Goal: Information Seeking & Learning: Learn about a topic

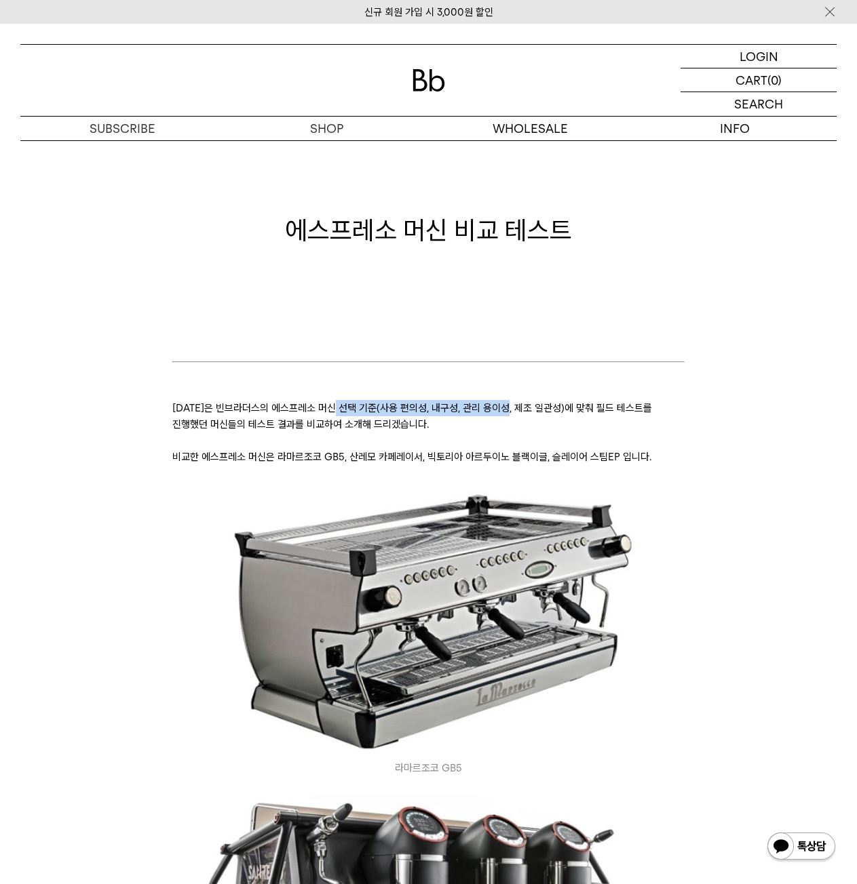
drag, startPoint x: 344, startPoint y: 410, endPoint x: 514, endPoint y: 401, distance: 170.5
click at [514, 401] on p "[DATE]은 빈브라더스의 에스프레소 머신 선택 기준(사용 편의성, 내구성, 관리 용이성, 제조 일관성)에 맞춰 필드 테스트를 진행했던 머신들…" at bounding box center [428, 416] width 512 height 33
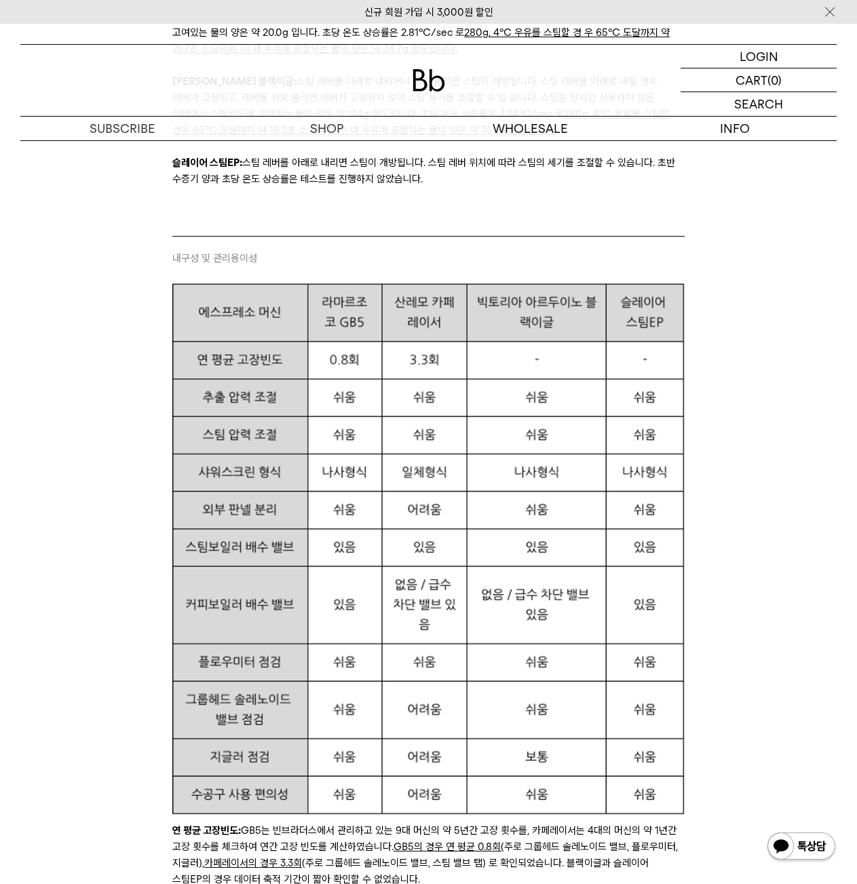
scroll to position [3731, 0]
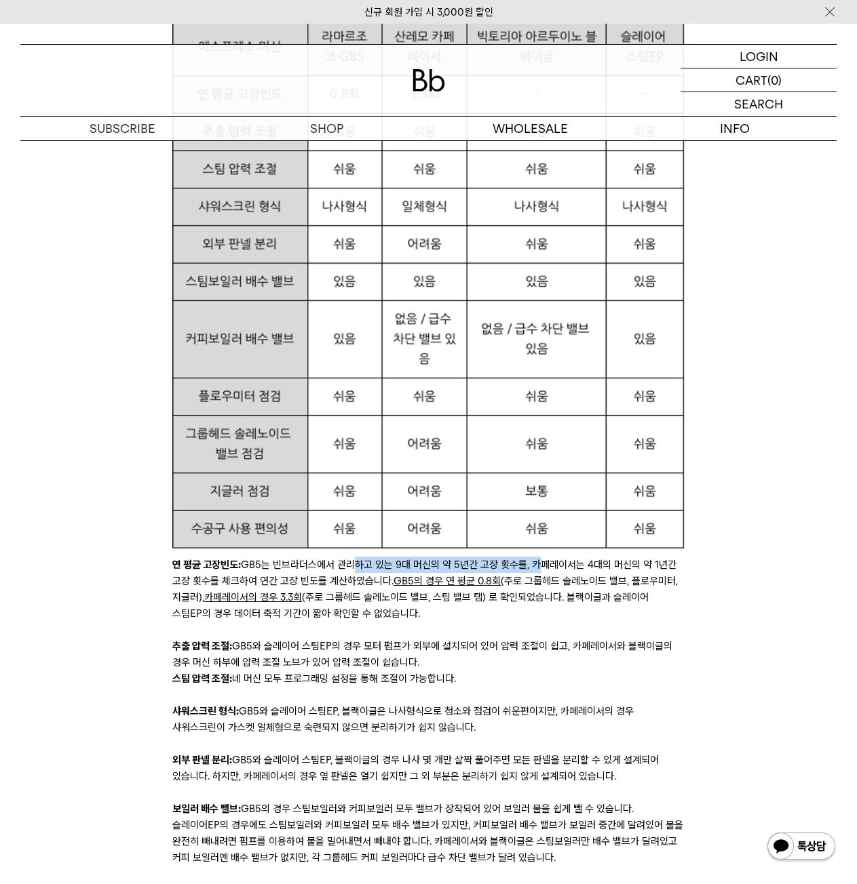
drag, startPoint x: 347, startPoint y: 564, endPoint x: 532, endPoint y: 562, distance: 185.2
click at [532, 562] on p "연 평균 고장빈도: GB5는 빈브라더스에서 관리하고 있는 9대 머신의 약 5년간 고장 횟수를, 카페레이서는 4대의 머신의 약 1년간 고장 횟수…" at bounding box center [428, 589] width 512 height 65
click at [598, 570] on p "연 평균 고장빈도: GB5는 빈브라더스에서 관리하고 있는 9대 머신의 약 5년간 고장 횟수를, 카페레이서는 4대의 머신의 약 1년간 고장 횟수…" at bounding box center [428, 589] width 512 height 65
drag, startPoint x: 524, startPoint y: 570, endPoint x: 599, endPoint y: 568, distance: 74.6
click at [599, 568] on p "연 평균 고장빈도: GB5는 빈브라더스에서 관리하고 있는 9대 머신의 약 5년간 고장 횟수를, 카페레이서는 4대의 머신의 약 1년간 고장 횟수…" at bounding box center [428, 589] width 512 height 65
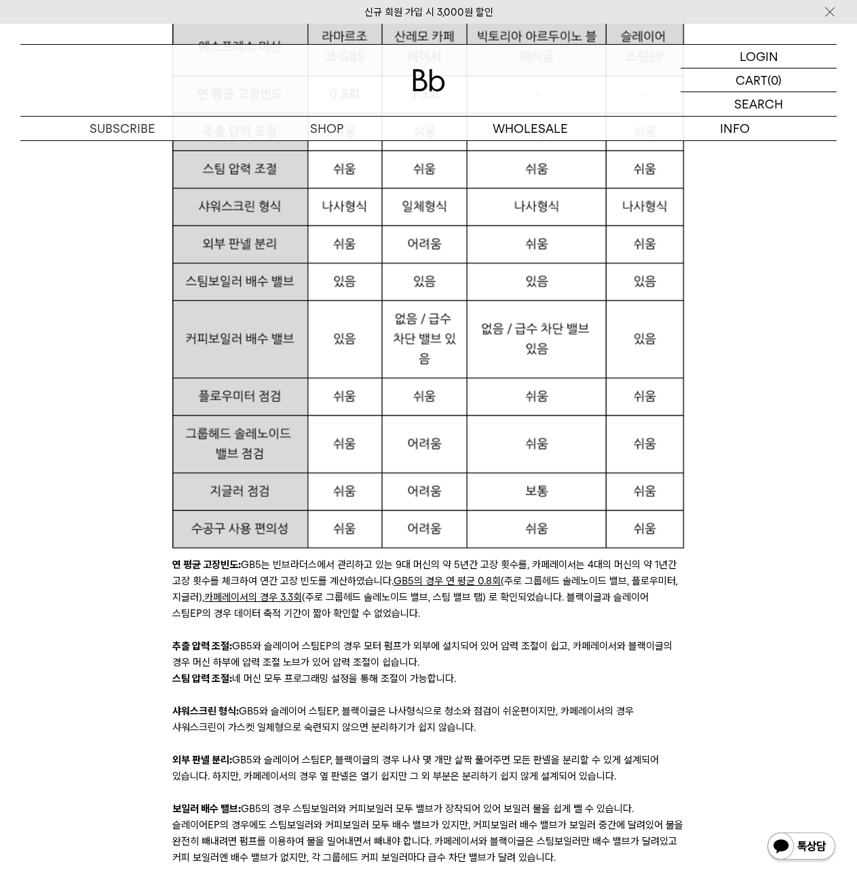
click at [578, 598] on p "연 평균 고장빈도: GB5는 빈브라더스에서 관리하고 있는 9대 머신의 약 5년간 고장 횟수를, 카페레이서는 4대의 머신의 약 1년간 고장 횟수…" at bounding box center [428, 589] width 512 height 65
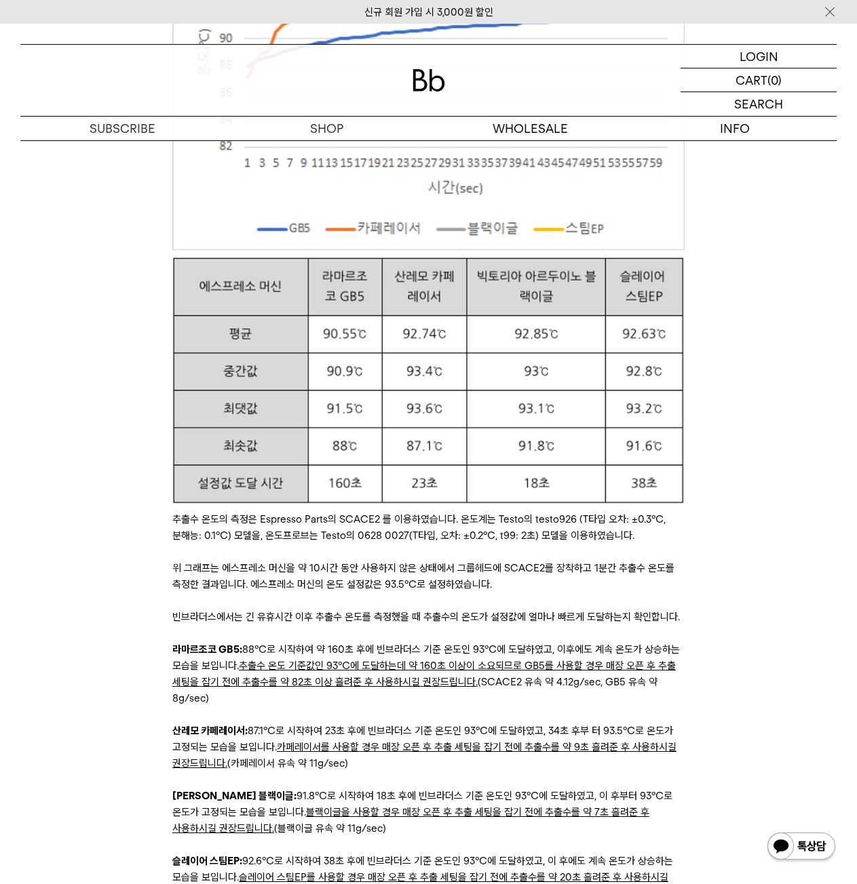
scroll to position [4884, 0]
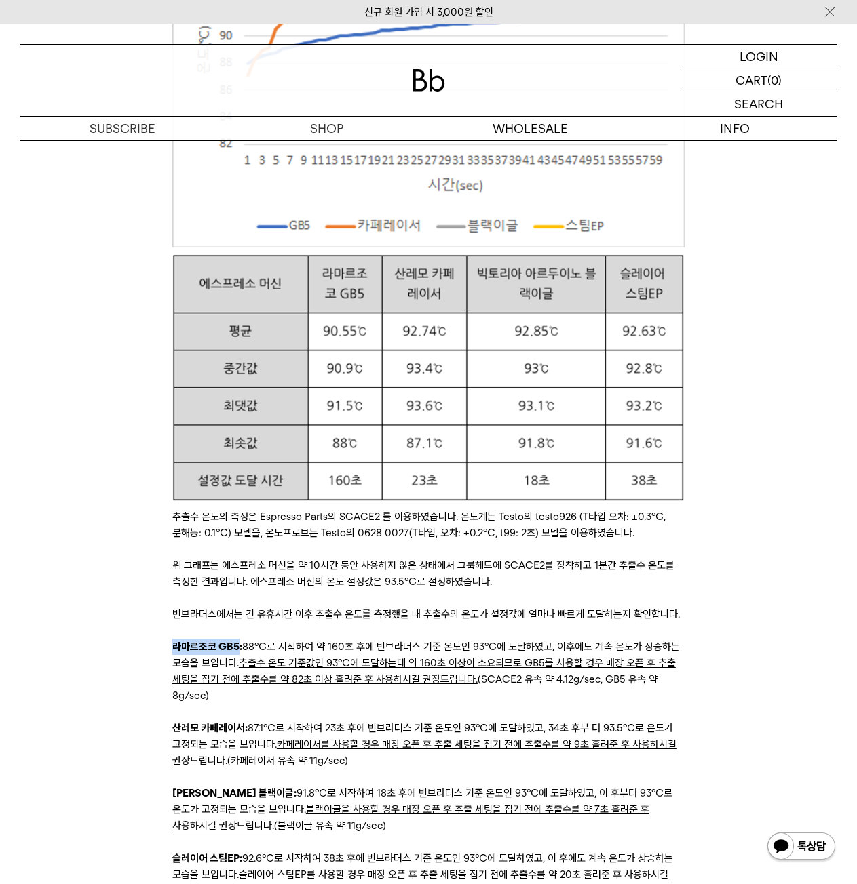
drag, startPoint x: 237, startPoint y: 646, endPoint x: 155, endPoint y: 643, distance: 81.4
click at [155, 643] on div "[DATE]은 빈브라더스의 에스프레소 머신 선택 기준(사용 편의성, 내구성, 관리 용이성, 제조 일관성)에 맞춰 필드 테스트를 진행했던 머신들…" at bounding box center [428, 269] width 789 height 9594
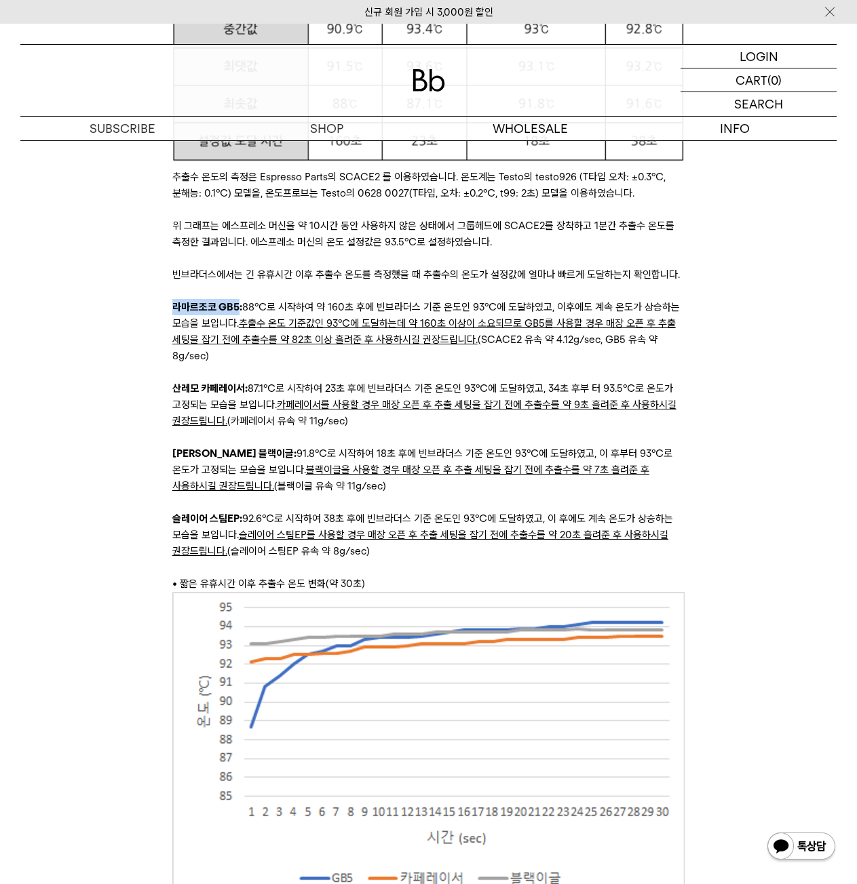
scroll to position [5223, 0]
drag, startPoint x: 357, startPoint y: 269, endPoint x: 381, endPoint y: 269, distance: 23.1
click at [378, 269] on p "빈브라더스에서는 긴 유휴시간 이후 추출수 온도를 측정했을 때 추출수의 온도가 설정값에 얼마나 빠르게 도달하는지 확인합니다." at bounding box center [428, 275] width 512 height 16
drag, startPoint x: 417, startPoint y: 325, endPoint x: 559, endPoint y: 324, distance: 141.8
click at [559, 324] on u "추출수 온도 기준값인 93℃에 도달하는데 약 160초 이상이 소요되므로 GB5를 사용할 경우 매장 오픈 후 추출 세팅을 잡기 전에 추출수를 약…" at bounding box center [423, 332] width 503 height 28
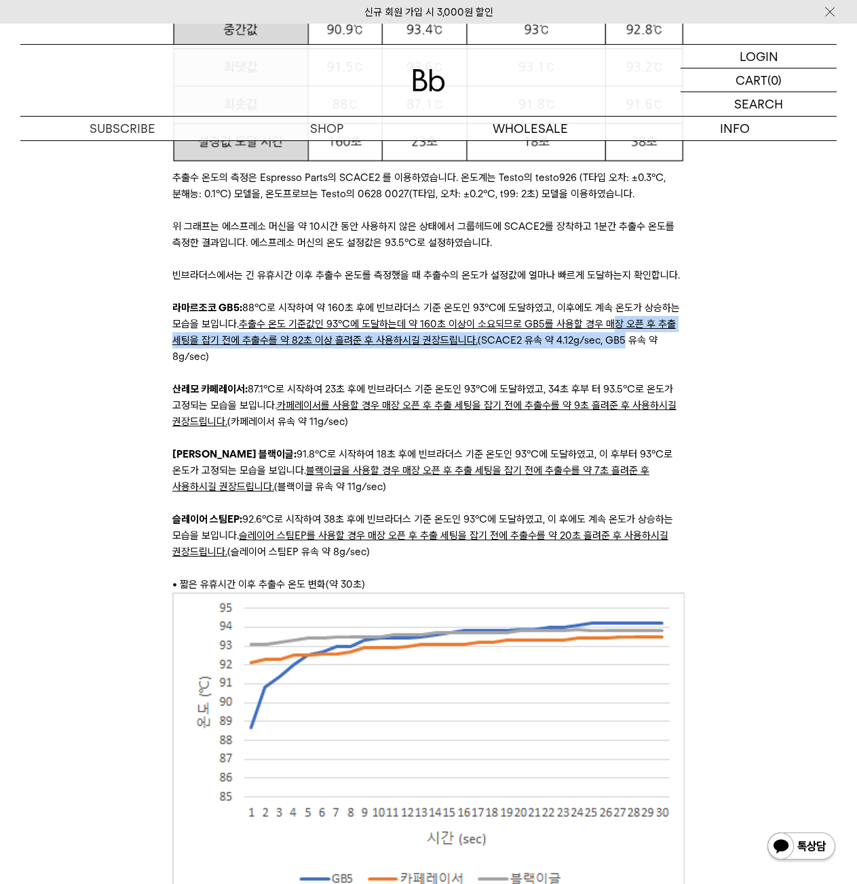
click at [615, 334] on p "라마르조코 [GEOGRAPHIC_DATA]5: 88℃로 시작하여 약 160초 후에 빈브라더스 기준 온도인 93℃에 도달하였고, 이후에도 계속 …" at bounding box center [428, 332] width 512 height 65
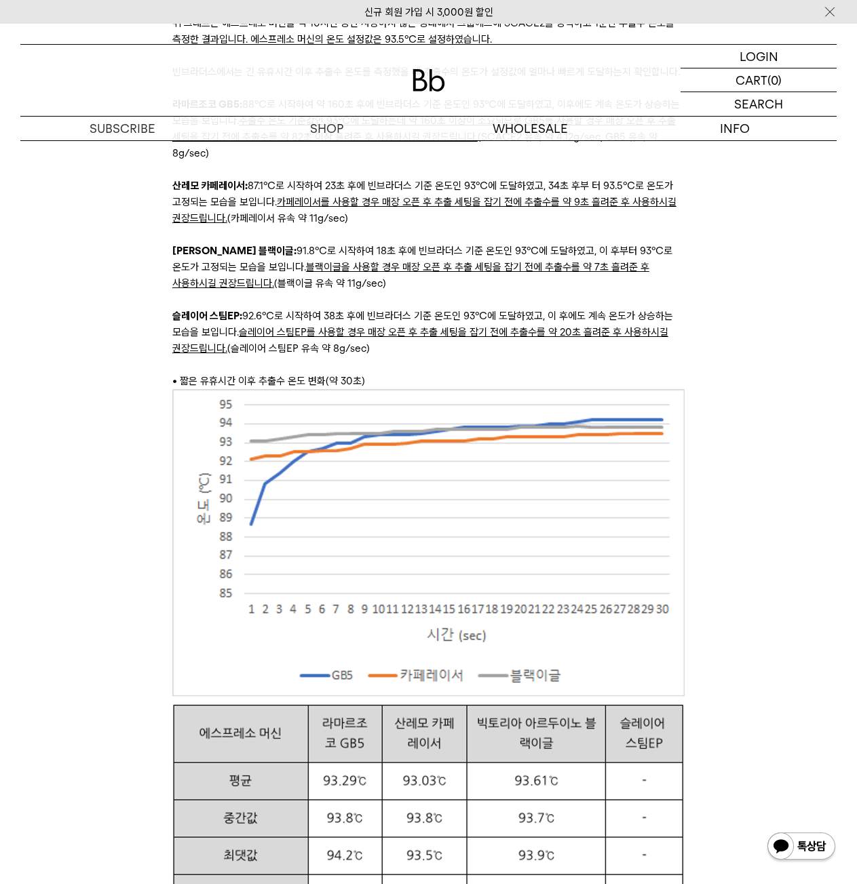
click at [586, 357] on p at bounding box center [428, 365] width 512 height 16
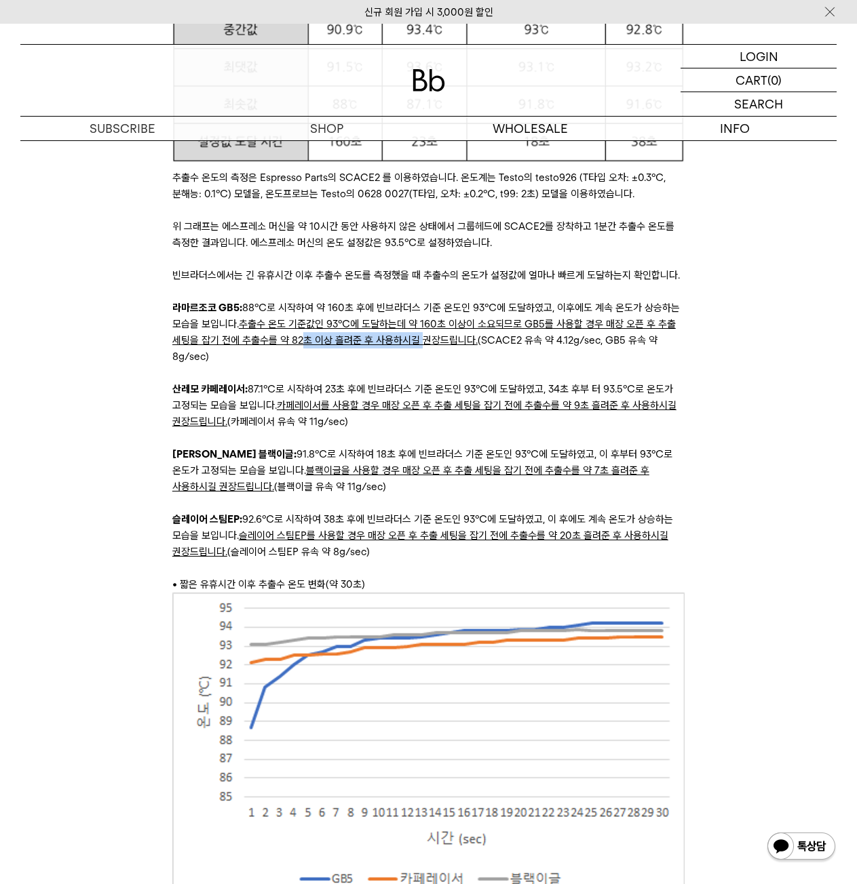
drag, startPoint x: 303, startPoint y: 344, endPoint x: 430, endPoint y: 342, distance: 126.9
click at [421, 339] on u "추출수 온도 기준값인 93℃에 도달하는데 약 160초 이상이 소요되므로 GB5를 사용할 경우 매장 오픈 후 추출 세팅을 잡기 전에 추출수를 약…" at bounding box center [423, 332] width 503 height 28
click at [513, 361] on p "라마르조코 [GEOGRAPHIC_DATA]5: 88℃로 시작하여 약 160초 후에 빈브라더스 기준 온도인 93℃에 도달하였고, 이후에도 계속 …" at bounding box center [428, 332] width 512 height 65
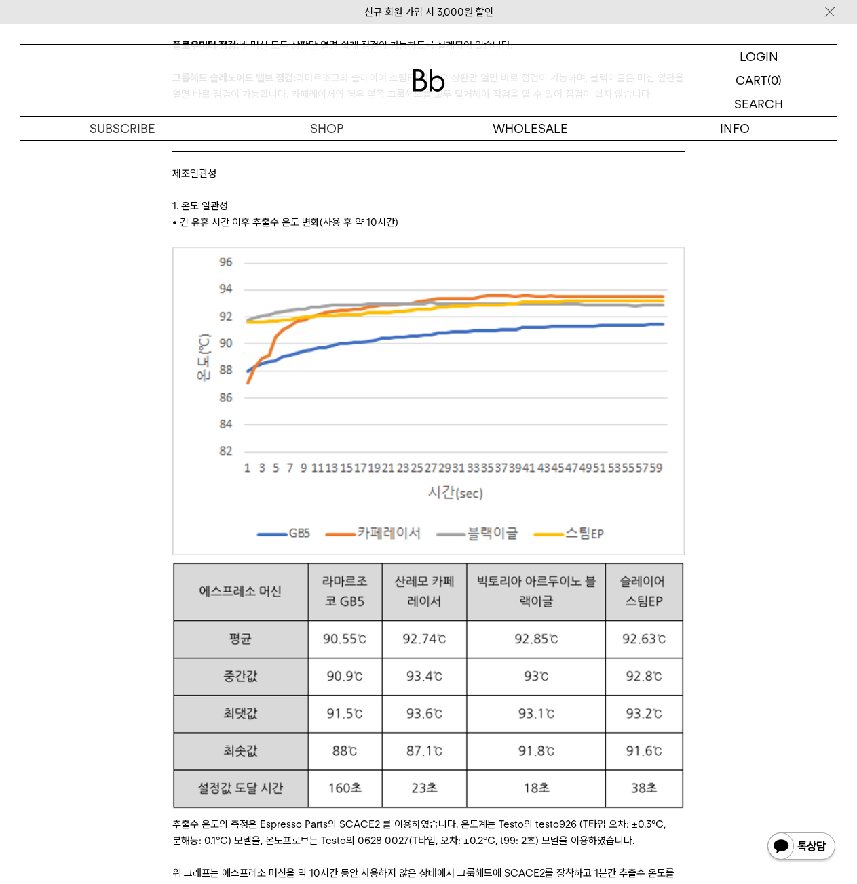
scroll to position [4545, 0]
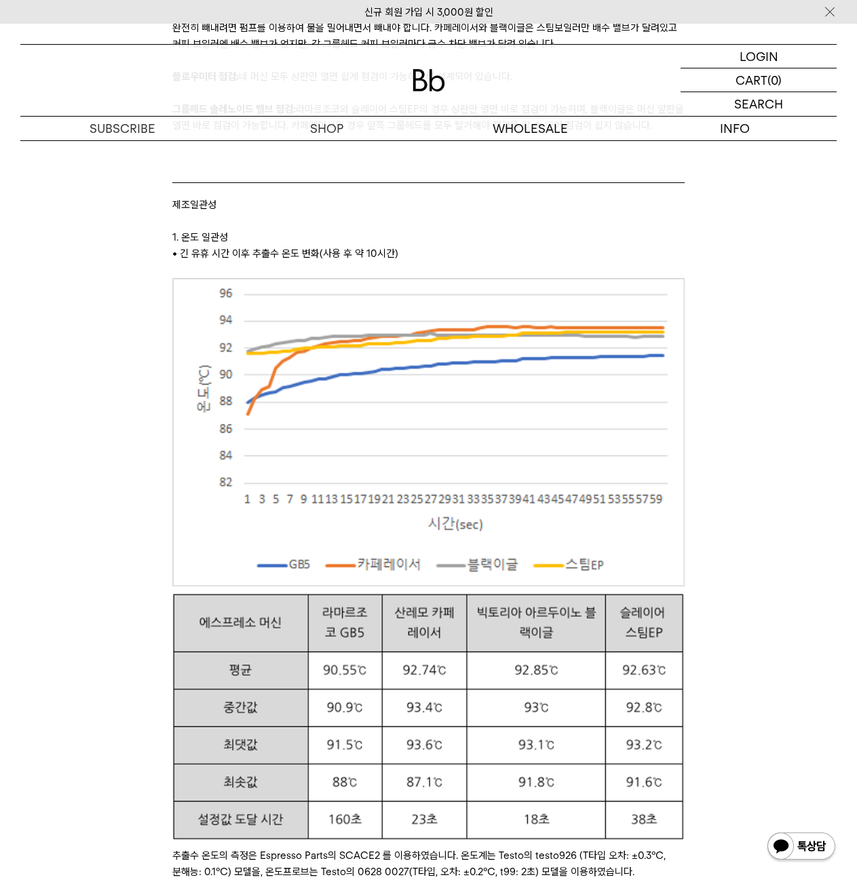
drag, startPoint x: 159, startPoint y: 258, endPoint x: 448, endPoint y: 252, distance: 288.3
click at [437, 254] on div "[DATE]은 빈브라더스의 에스프레소 머신 선택 기준(사용 편의성, 내구성, 관리 용이성, 제조 일관성)에 맞춰 필드 테스트를 진행했던 머신들…" at bounding box center [428, 609] width 789 height 9594
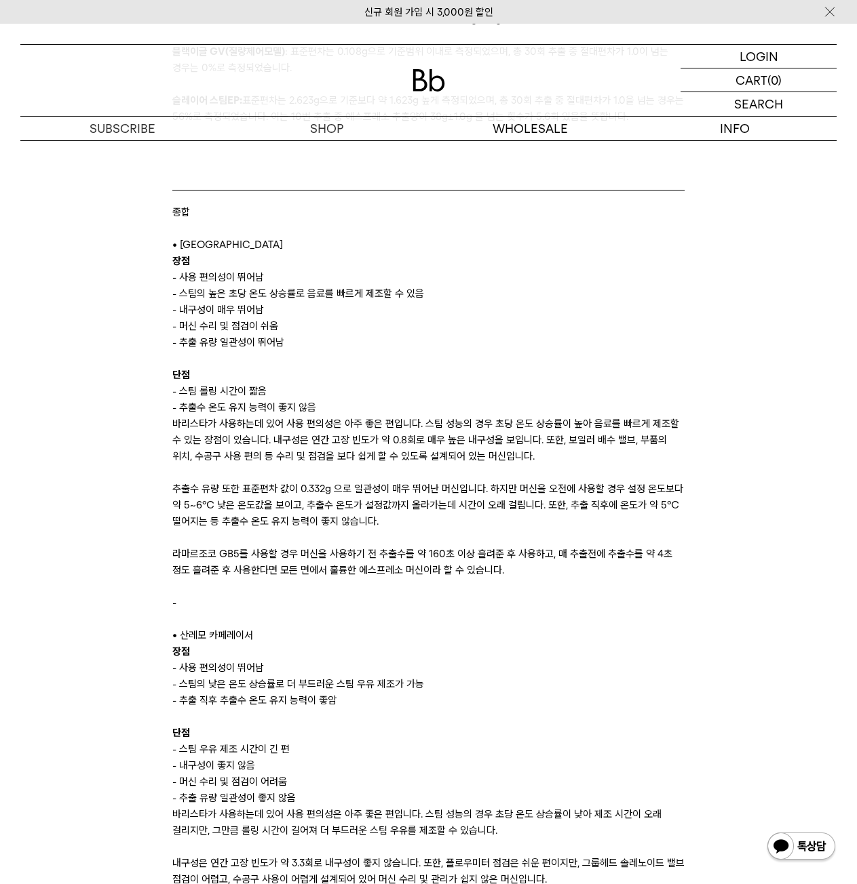
scroll to position [7800, 0]
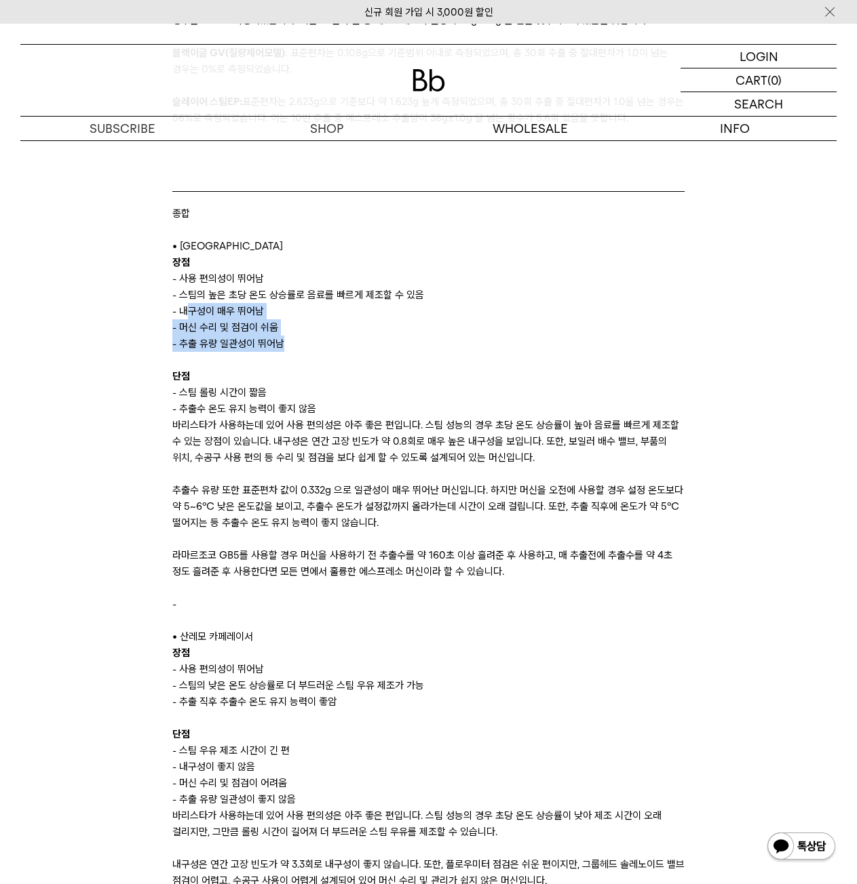
drag, startPoint x: 186, startPoint y: 315, endPoint x: 281, endPoint y: 345, distance: 100.2
click at [230, 425] on p "바리스타가 사용하는데 있어 사용 편의성은 아주 좋은 편입니다. 스팀 성능의 경우 초당 온도 상승률이 높아 음료를 빠르게 제조할 수 있는 장점이…" at bounding box center [428, 441] width 512 height 49
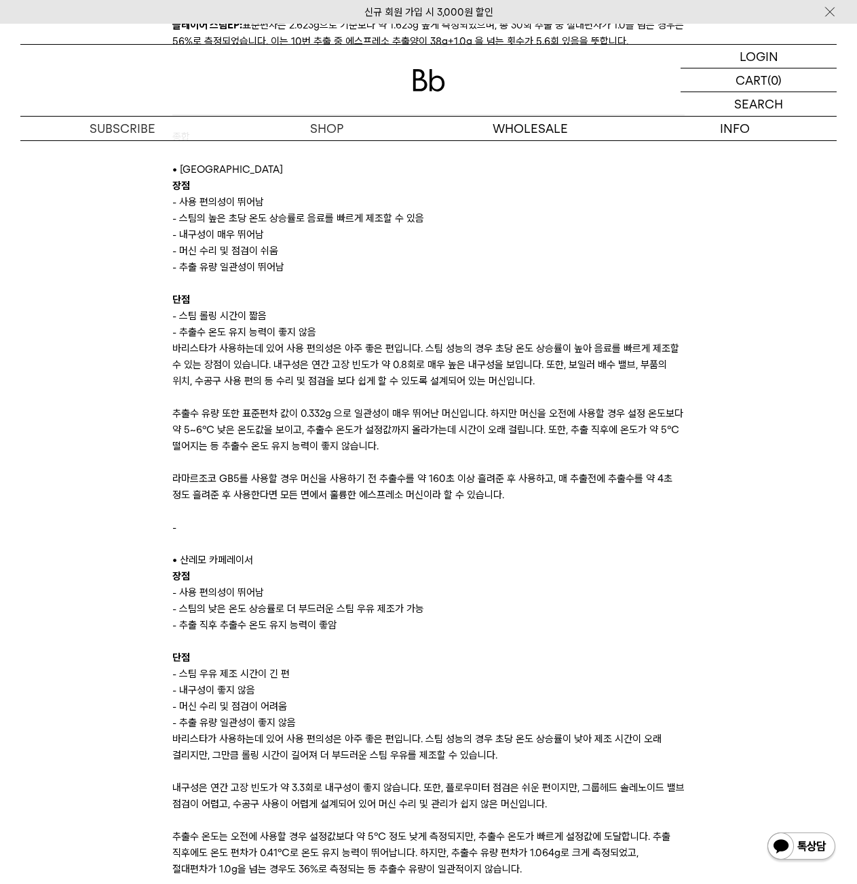
scroll to position [7936, 0]
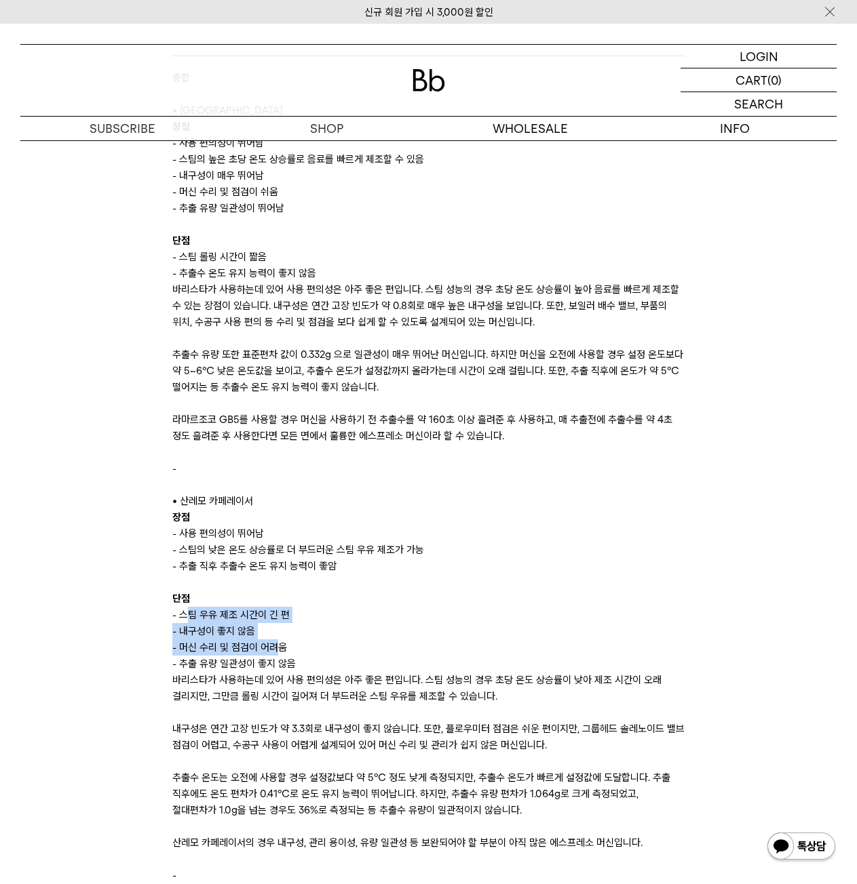
drag, startPoint x: 184, startPoint y: 619, endPoint x: 273, endPoint y: 647, distance: 92.5
click at [309, 676] on p "바리스타가 사용하는데 있어 사용 편의성은 아주 좋은 편입니다. 스팀 성능의 경우 초당 온도 상승률이 낮아 제조 시간이 오래 걸리지만, 그만큼 …" at bounding box center [428, 688] width 512 height 33
click at [254, 674] on p "바리스타가 사용하는데 있어 사용 편의성은 아주 좋은 편입니다. 스팀 성능의 경우 초당 온도 상승률이 낮아 제조 시간이 오래 걸리지만, 그만큼 …" at bounding box center [428, 688] width 512 height 33
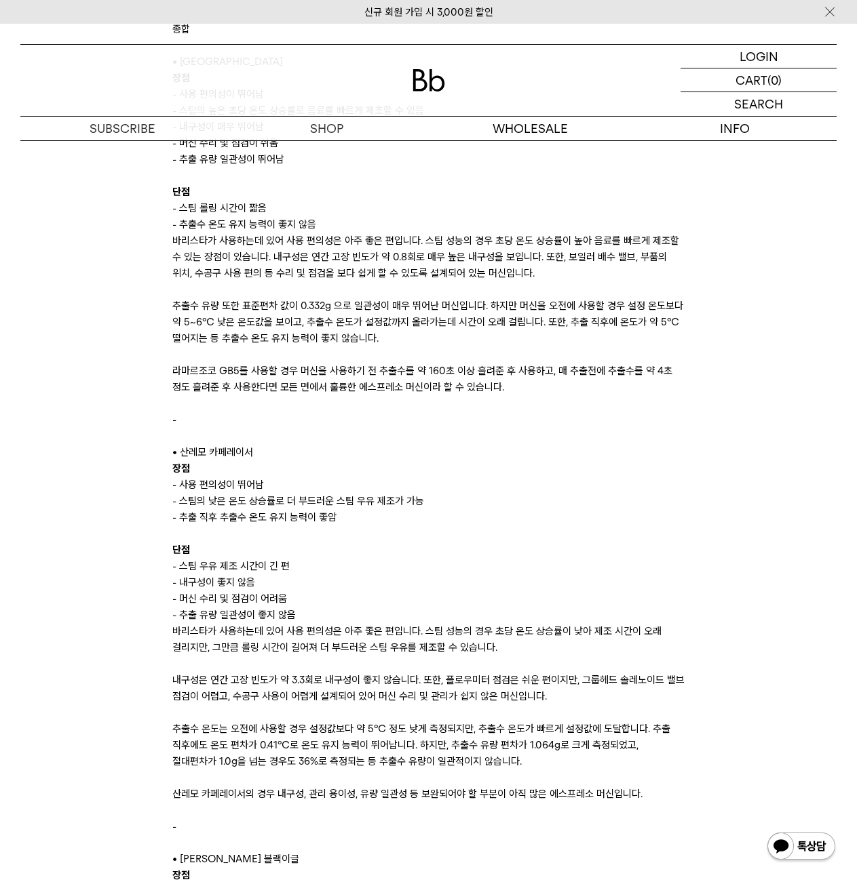
scroll to position [8004, 0]
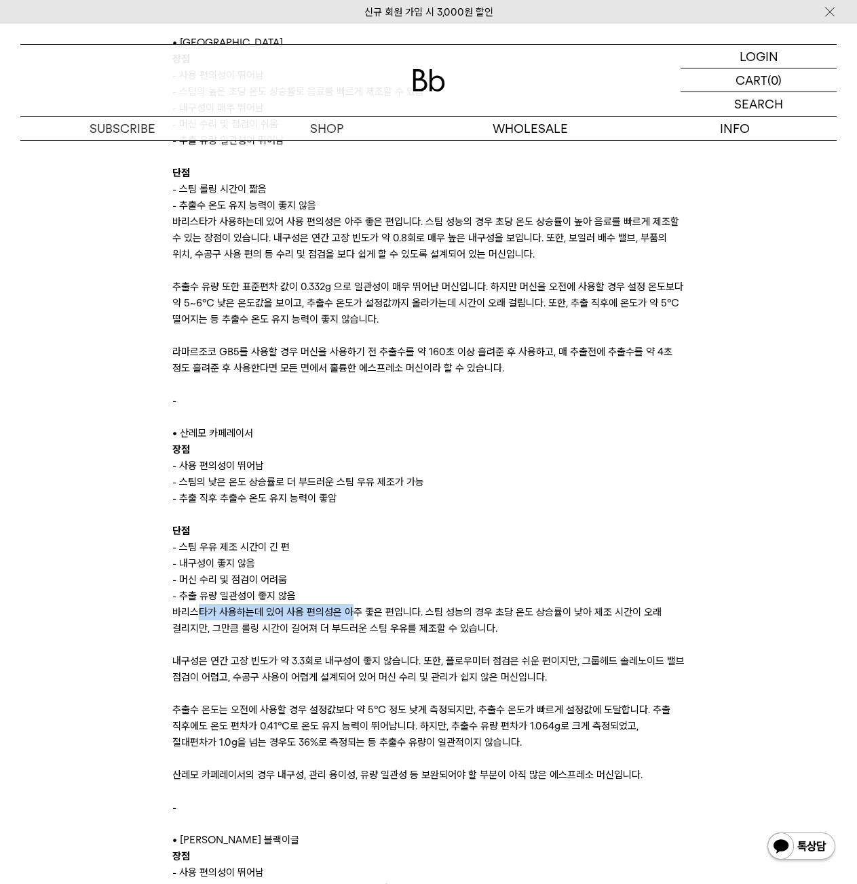
drag, startPoint x: 199, startPoint y: 612, endPoint x: 350, endPoint y: 613, distance: 150.6
click at [350, 613] on p "바리스타가 사용하는데 있어 사용 편의성은 아주 좋은 편입니다. 스팀 성능의 경우 초당 온도 상승률이 낮아 제조 시간이 오래 걸리지만, 그만큼 …" at bounding box center [428, 620] width 512 height 33
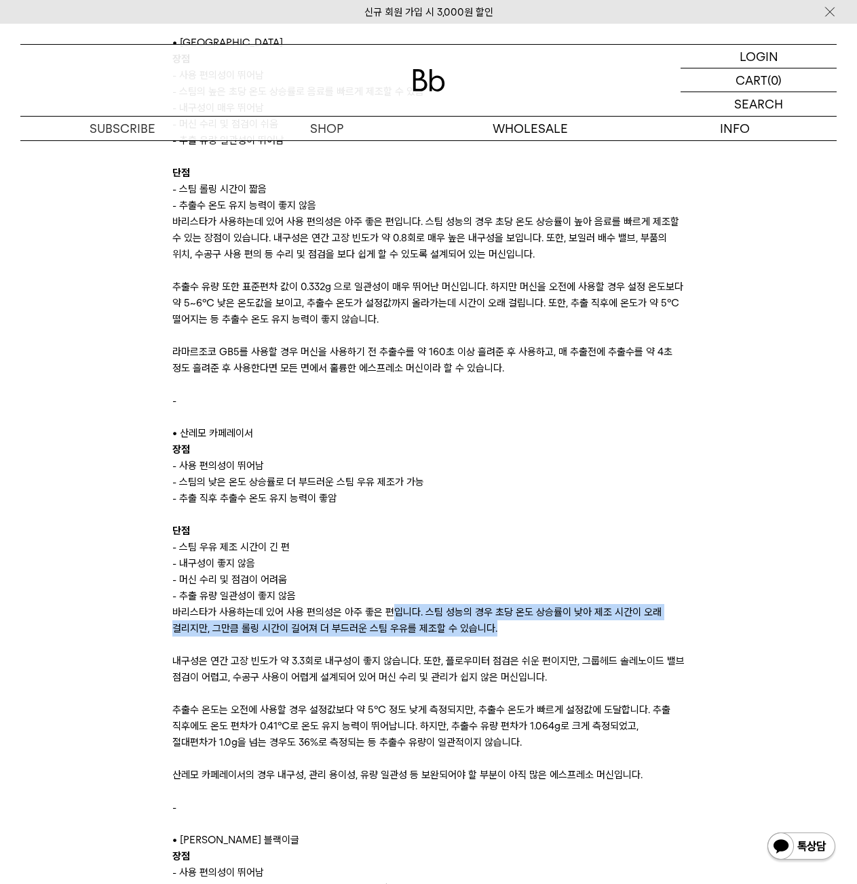
drag, startPoint x: 391, startPoint y: 611, endPoint x: 590, endPoint y: 631, distance: 200.5
click at [590, 631] on p "바리스타가 사용하는데 있어 사용 편의성은 아주 좋은 편입니다. 스팀 성능의 경우 초당 온도 상승률이 낮아 제조 시간이 오래 걸리지만, 그만큼 …" at bounding box center [428, 620] width 512 height 33
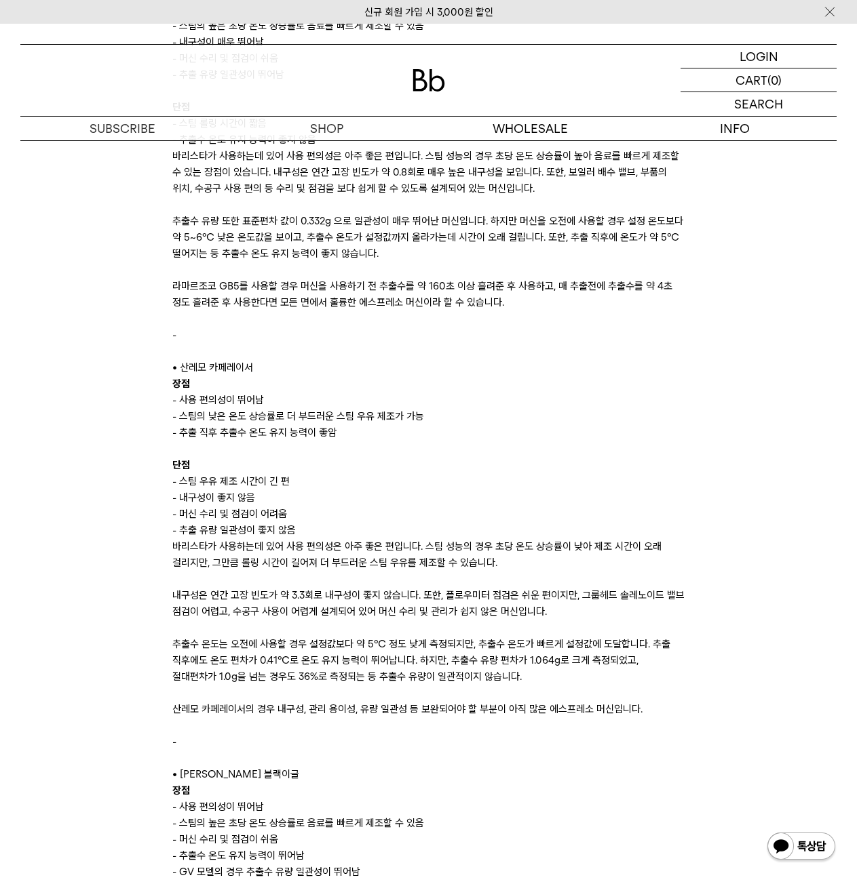
scroll to position [8072, 0]
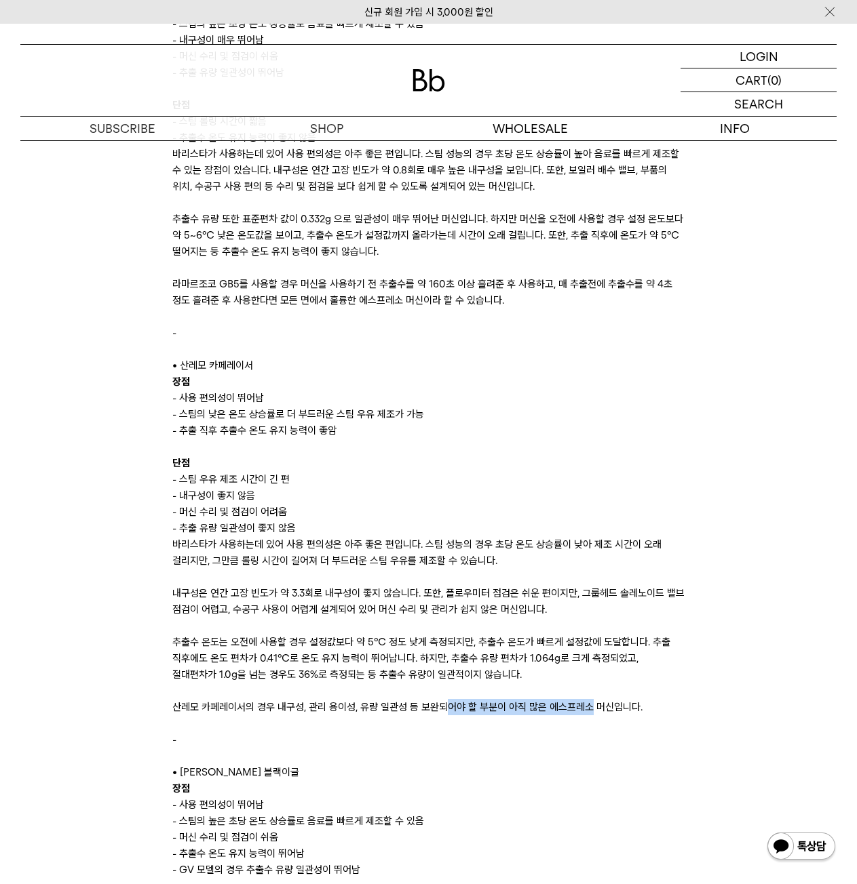
drag, startPoint x: 442, startPoint y: 707, endPoint x: 585, endPoint y: 701, distance: 143.2
click at [585, 701] on p "산레모 카페레이서의 경우 내구성, 관리 용이성, 유량 일관성 등 보완되어야 할 부분이 아직 많은 에스프레소 머신입니다." at bounding box center [428, 707] width 512 height 16
click at [627, 699] on p "산레모 카페레이서의 경우 내구성, 관리 용이성, 유량 일관성 등 보완되어야 할 부분이 아직 많은 에스프레소 머신입니다." at bounding box center [428, 707] width 512 height 16
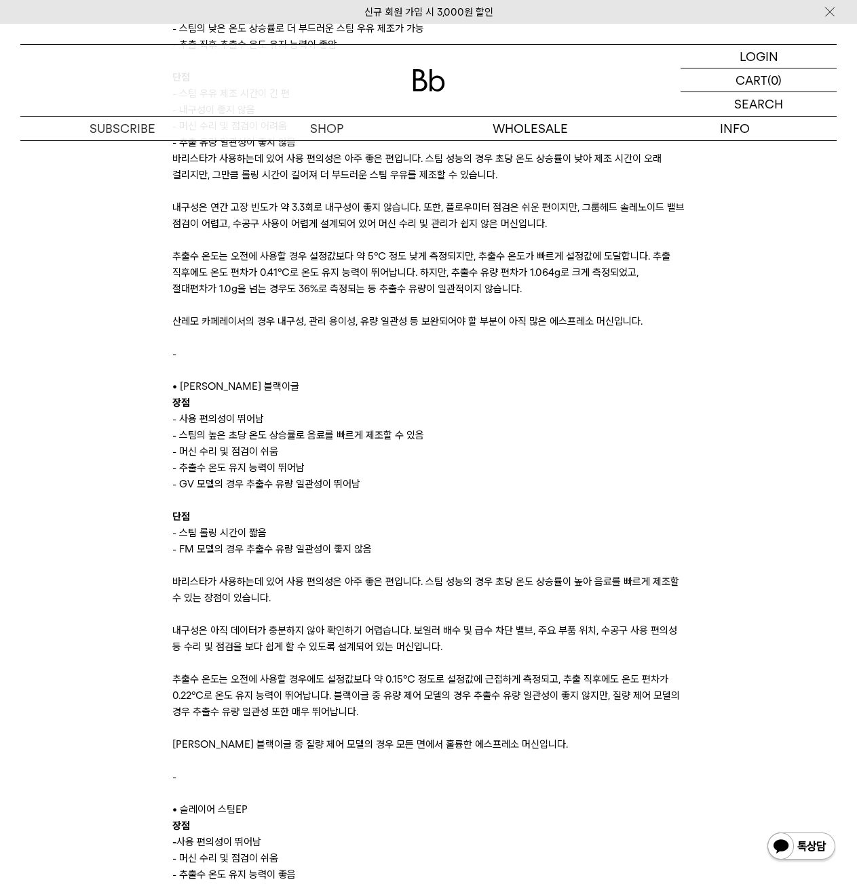
scroll to position [8546, 0]
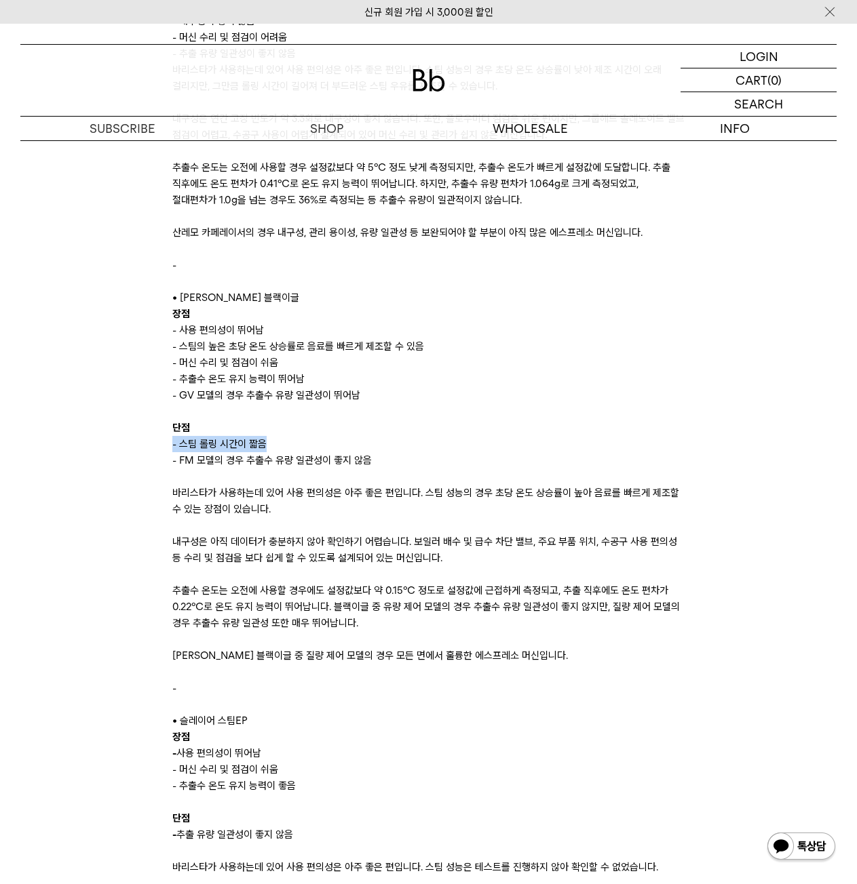
drag, startPoint x: 152, startPoint y: 445, endPoint x: 288, endPoint y: 452, distance: 136.5
click at [378, 488] on p "바리스타가 사용하는데 있어 사용 편의성은 아주 좋은 편입니다. 스팀 성능의 경우 초당 온도 상승률이 높아 음료를 빠르게 제조할 수 있는 장점이…" at bounding box center [428, 501] width 512 height 33
drag, startPoint x: 212, startPoint y: 488, endPoint x: 581, endPoint y: 486, distance: 369.7
click at [499, 488] on p "바리스타가 사용하는데 있어 사용 편의성은 아주 좋은 편입니다. 스팀 성능의 경우 초당 온도 상승률이 높아 음료를 빠르게 제조할 수 있는 장점이…" at bounding box center [428, 501] width 512 height 33
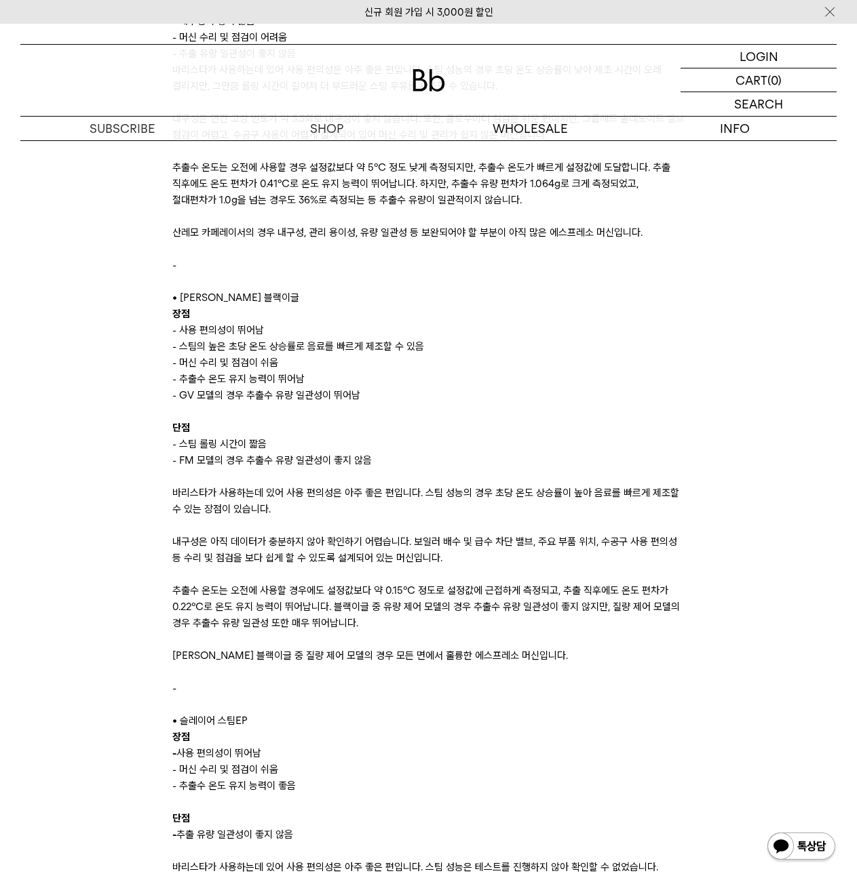
click at [676, 513] on p "바리스타가 사용하는데 있어 사용 편의성은 아주 좋은 편입니다. 스팀 성능의 경우 초당 온도 상승률이 높아 음료를 빠르게 제조할 수 있는 장점이…" at bounding box center [428, 501] width 512 height 33
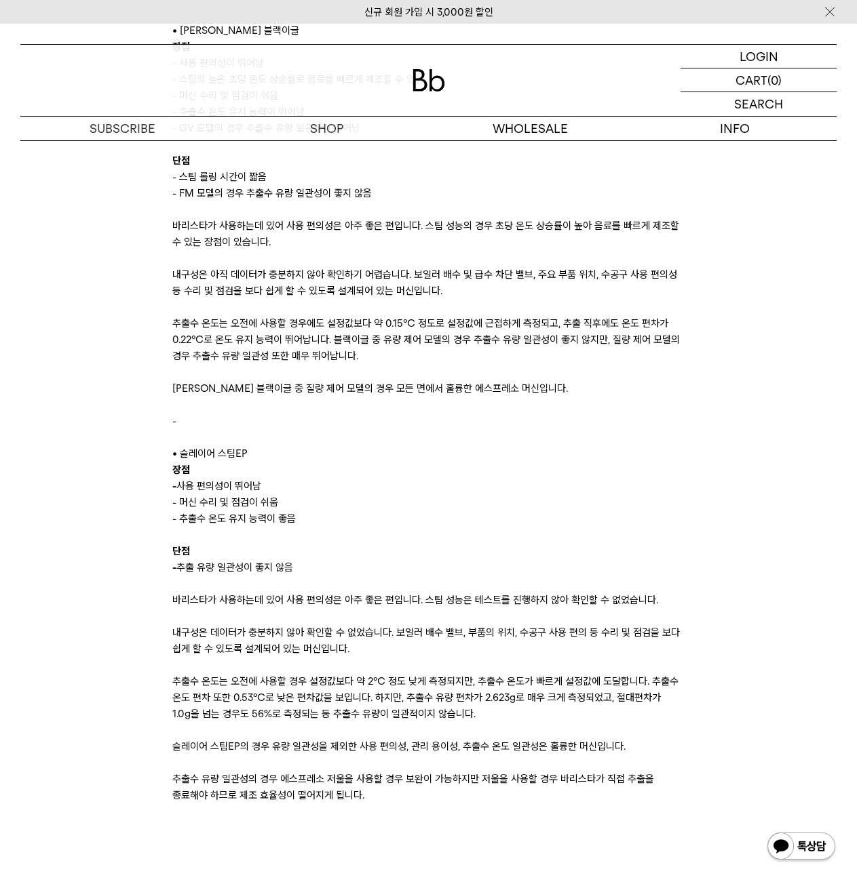
scroll to position [8818, 0]
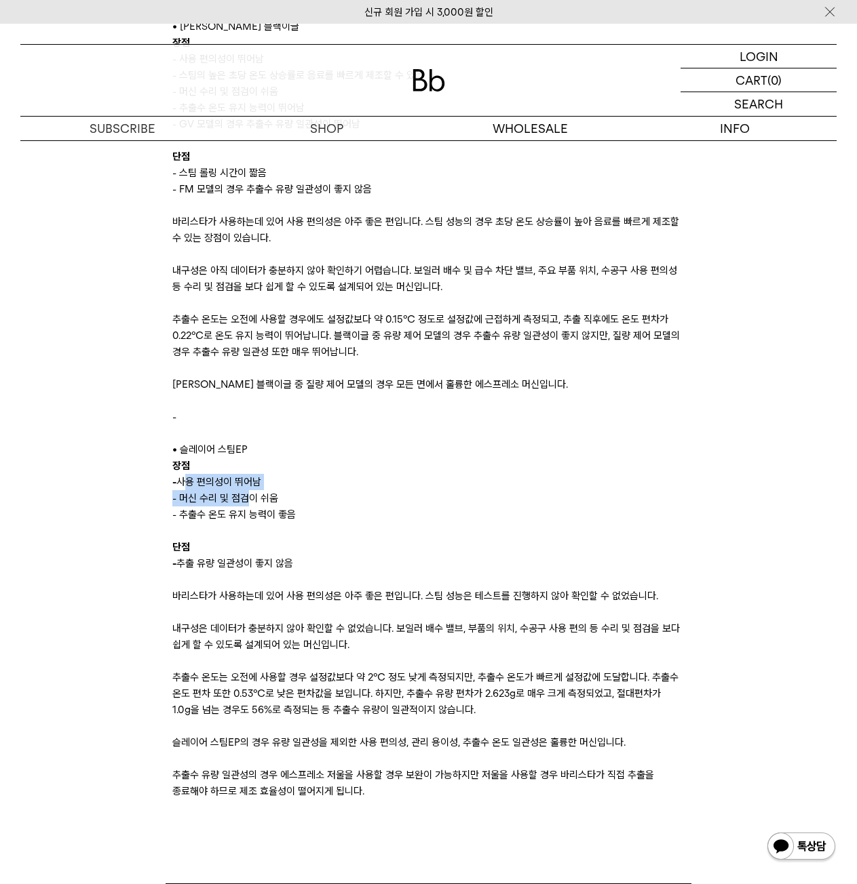
drag, startPoint x: 190, startPoint y: 486, endPoint x: 252, endPoint y: 498, distance: 62.8
click at [251, 497] on div "단점 - 스팀 롤링 시간이 짧음 - FM 모델의 경우 추출수 유량 일관성이 좋지 않음 바리스타가 사용하는데 있어 사용 편의성은 아주 좋은 편입…" at bounding box center [428, 465] width 512 height 667
click at [282, 511] on p "- 추출수 온도 유지 능력이 좋음" at bounding box center [428, 515] width 512 height 16
drag, startPoint x: 207, startPoint y: 572, endPoint x: 294, endPoint y: 571, distance: 87.5
click at [294, 571] on div "단점 - 스팀 롤링 시간이 짧음 - FM 모델의 경우 추출수 유량 일관성이 좋지 않음 바리스타가 사용하는데 있어 사용 편의성은 아주 좋은 편입…" at bounding box center [428, 465] width 512 height 667
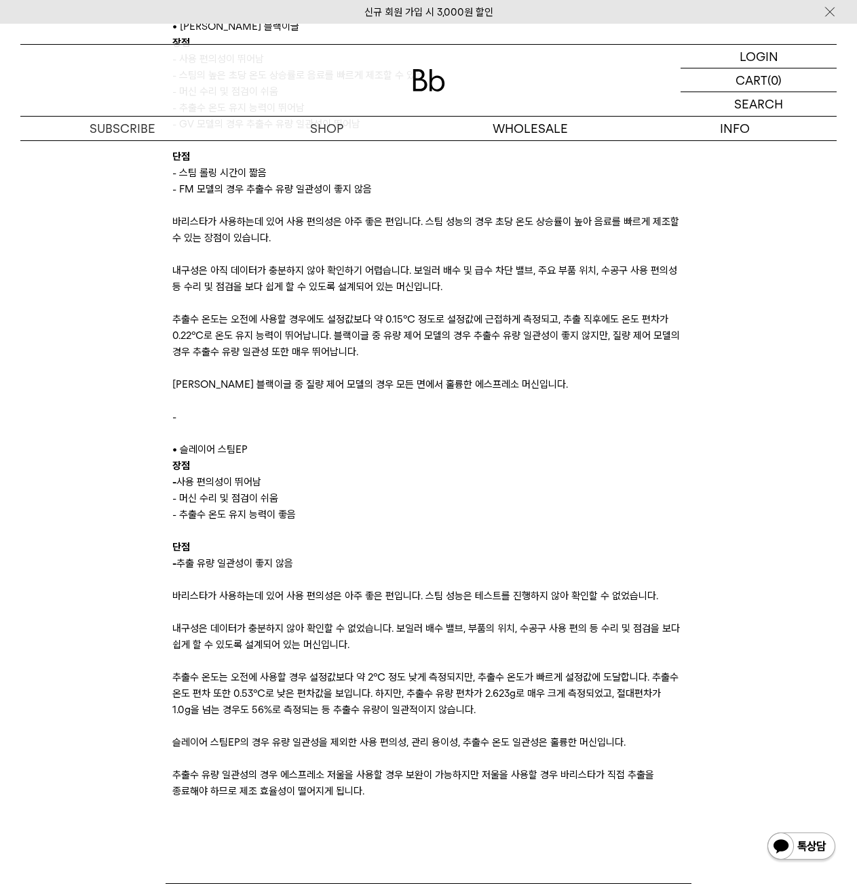
click at [353, 604] on div "단점 - 스팀 롤링 시간이 짧음 - FM 모델의 경우 추출수 유량 일관성이 좋지 않음 바리스타가 사용하는데 있어 사용 편의성은 아주 좋은 편입…" at bounding box center [428, 465] width 512 height 667
click at [252, 681] on p "추출수 온도는 오전에 사용할 경우 설정값보다 약 2℃ 정도 낮게 측정되지만, 추출수 온도가 빠르게 설정값에 도달합니다. 추출수 온도 편차 또한…" at bounding box center [428, 693] width 512 height 49
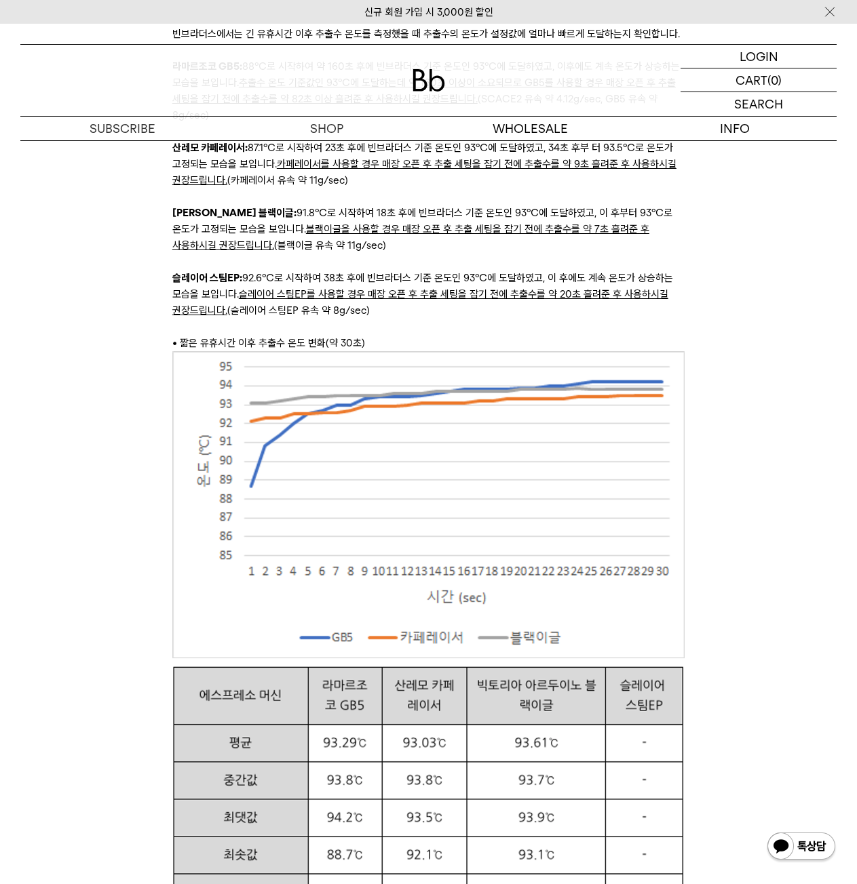
scroll to position [5562, 0]
